Goal: Information Seeking & Learning: Learn about a topic

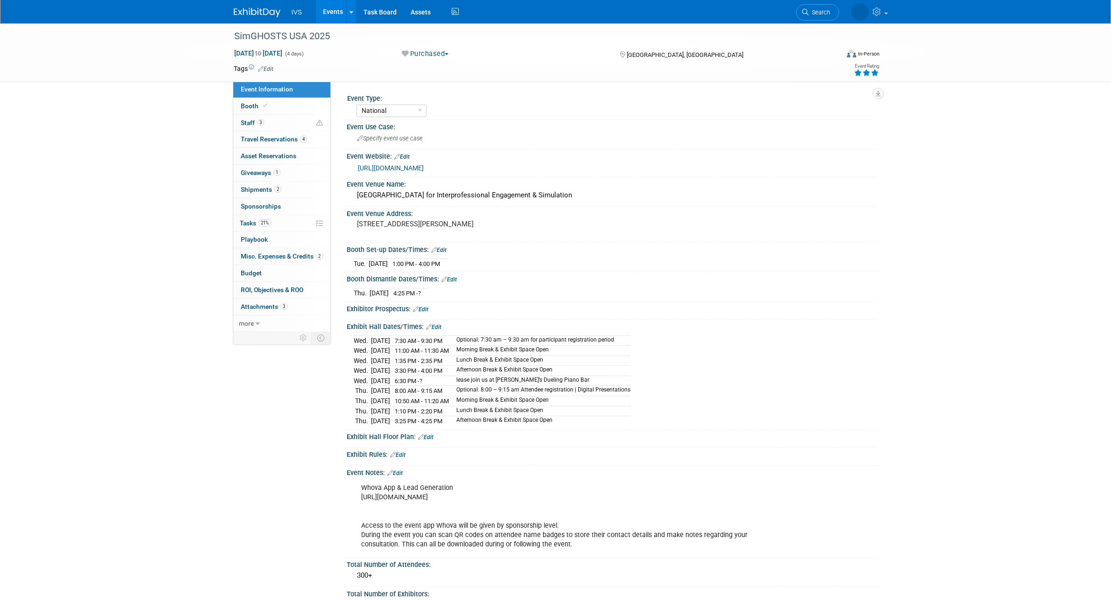
select select "National"
click at [325, 8] on link "Events" at bounding box center [333, 11] width 34 height 23
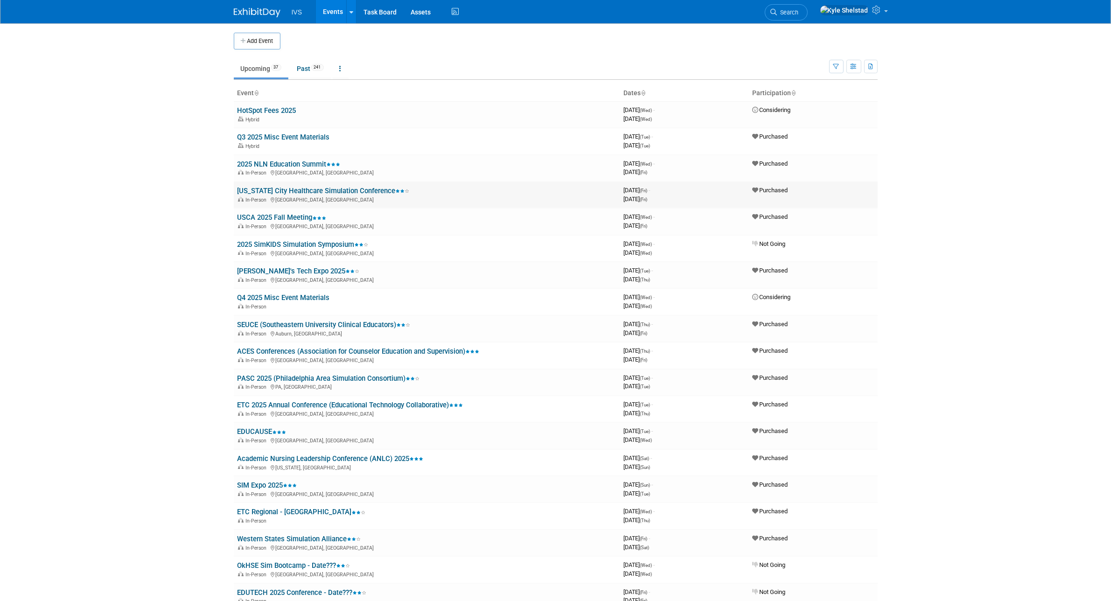
click at [287, 187] on link "Kansas City Healthcare Simulation Conference" at bounding box center [324, 191] width 172 height 8
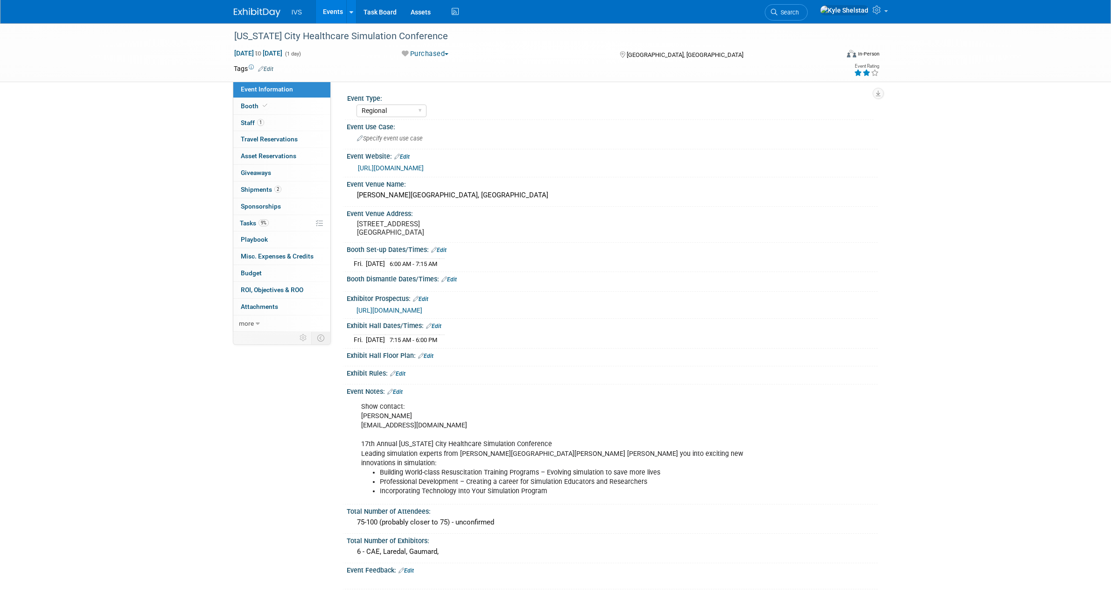
select select "Regional"
click at [329, 8] on link "Events" at bounding box center [333, 11] width 34 height 23
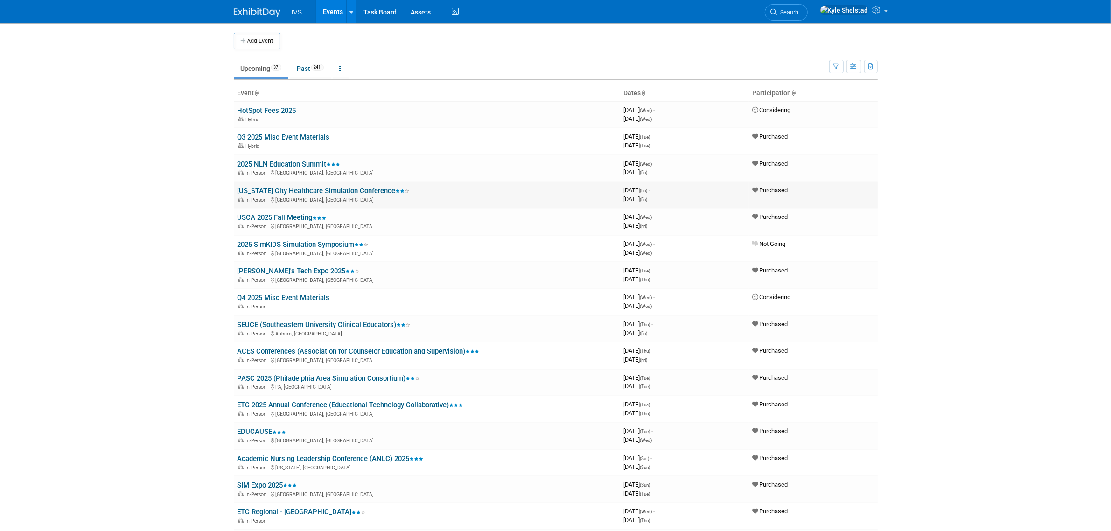
click at [294, 191] on link "Kansas City Healthcare Simulation Conference" at bounding box center [324, 191] width 172 height 8
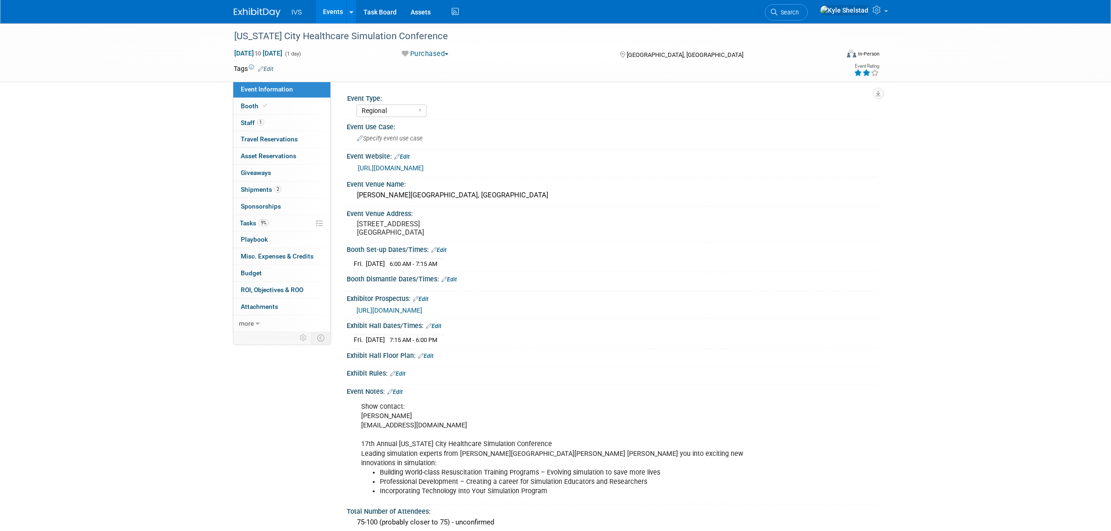
select select "Regional"
